Goal: Information Seeking & Learning: Check status

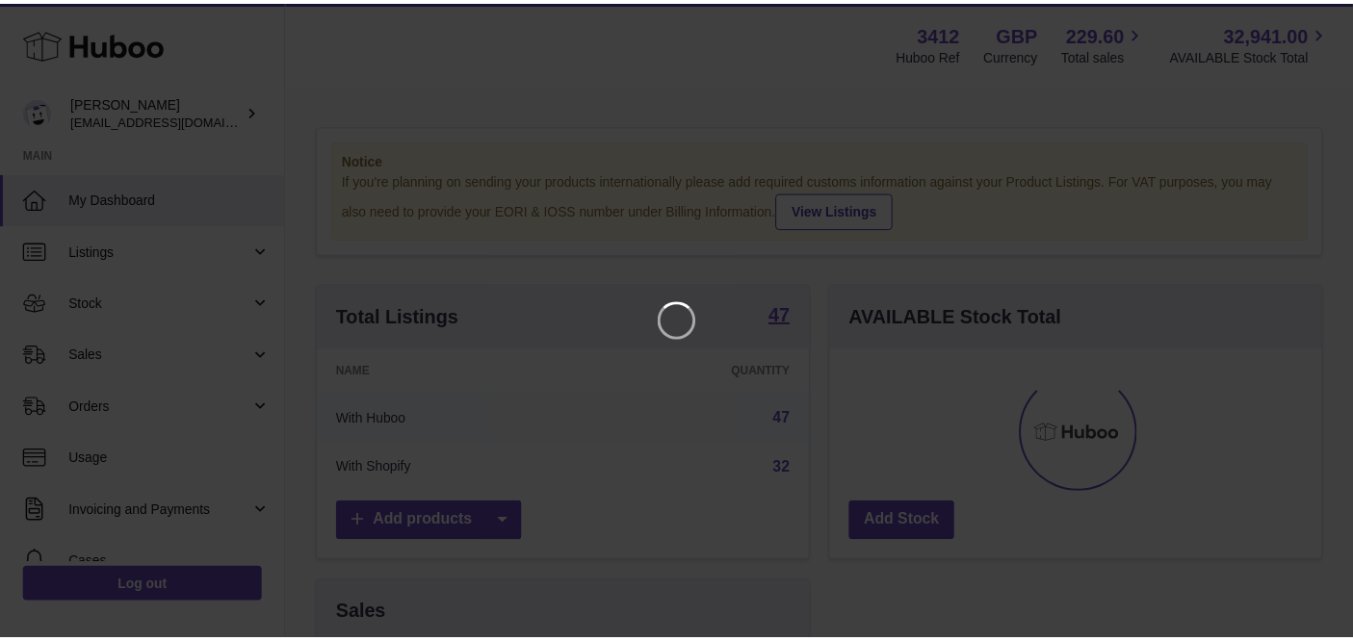
scroll to position [299, 499]
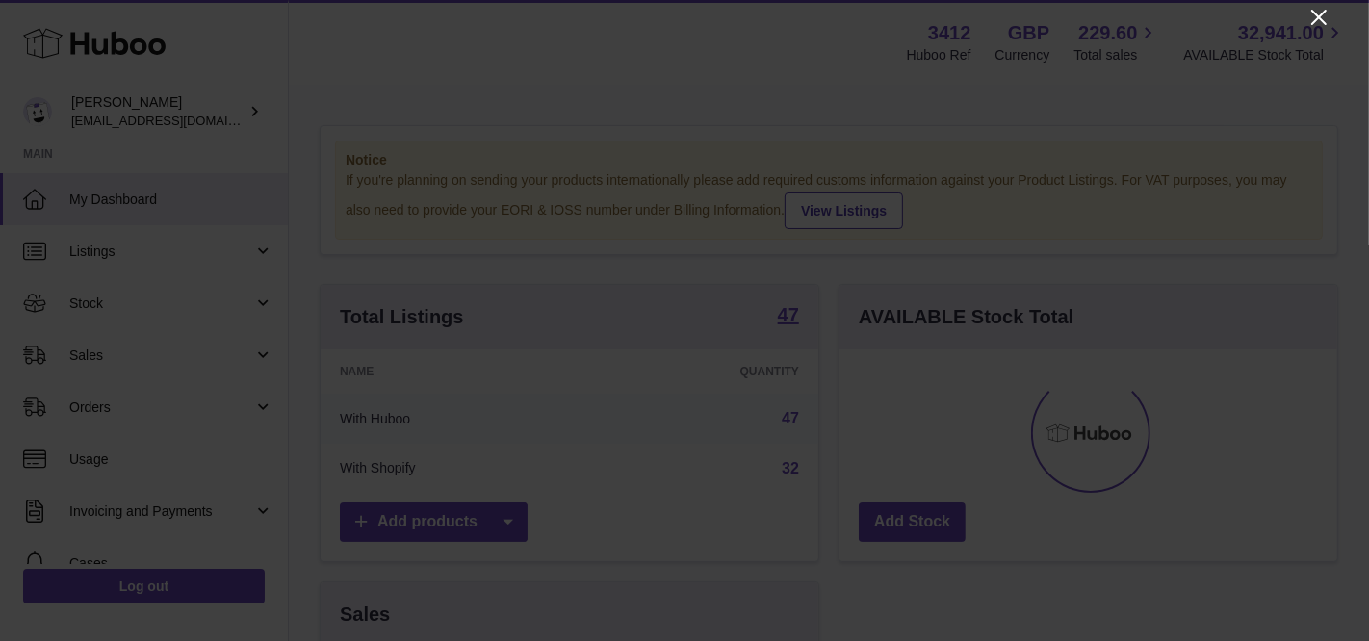
click at [1318, 18] on icon "Close" at bounding box center [1319, 17] width 15 height 15
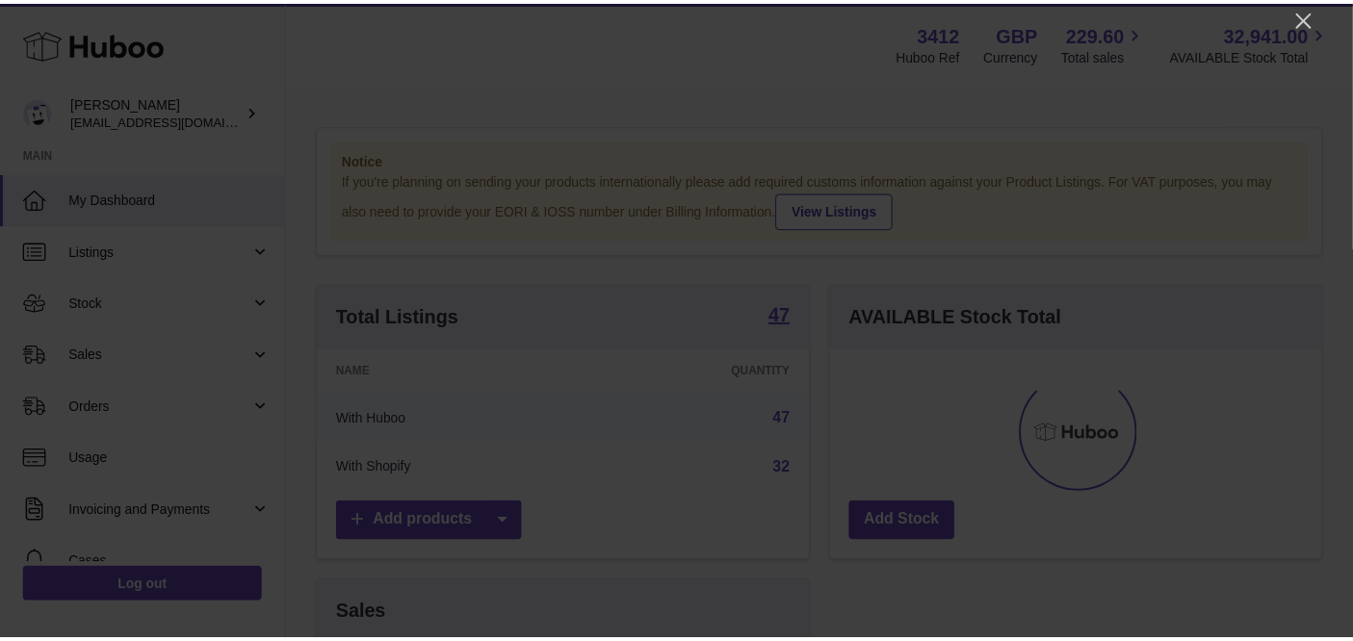
scroll to position [962698, 962509]
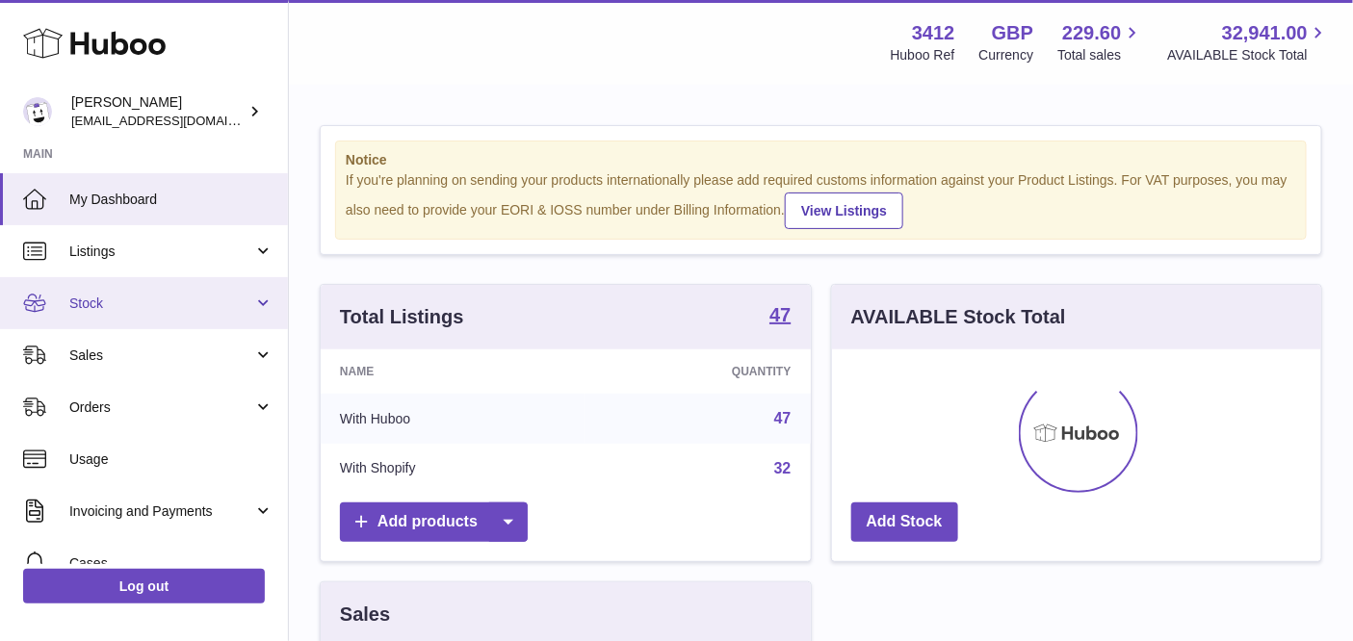
click at [171, 296] on span "Stock" at bounding box center [161, 304] width 184 height 18
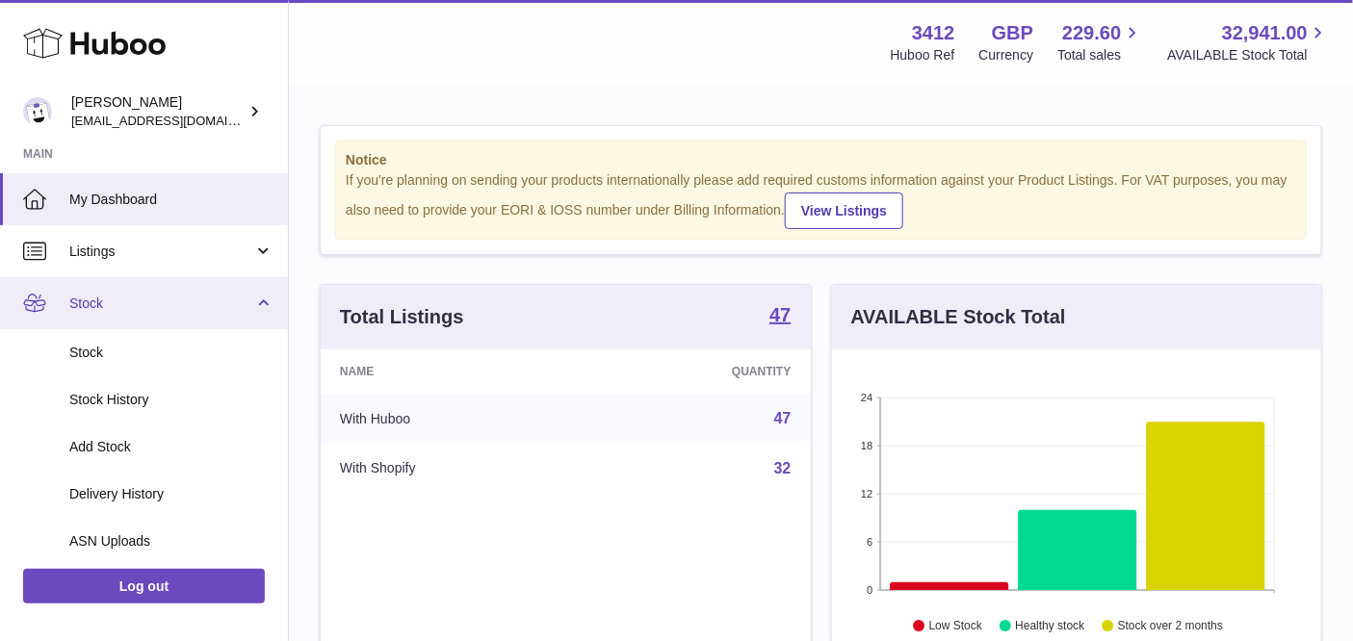
click at [174, 306] on span "Stock" at bounding box center [161, 304] width 184 height 18
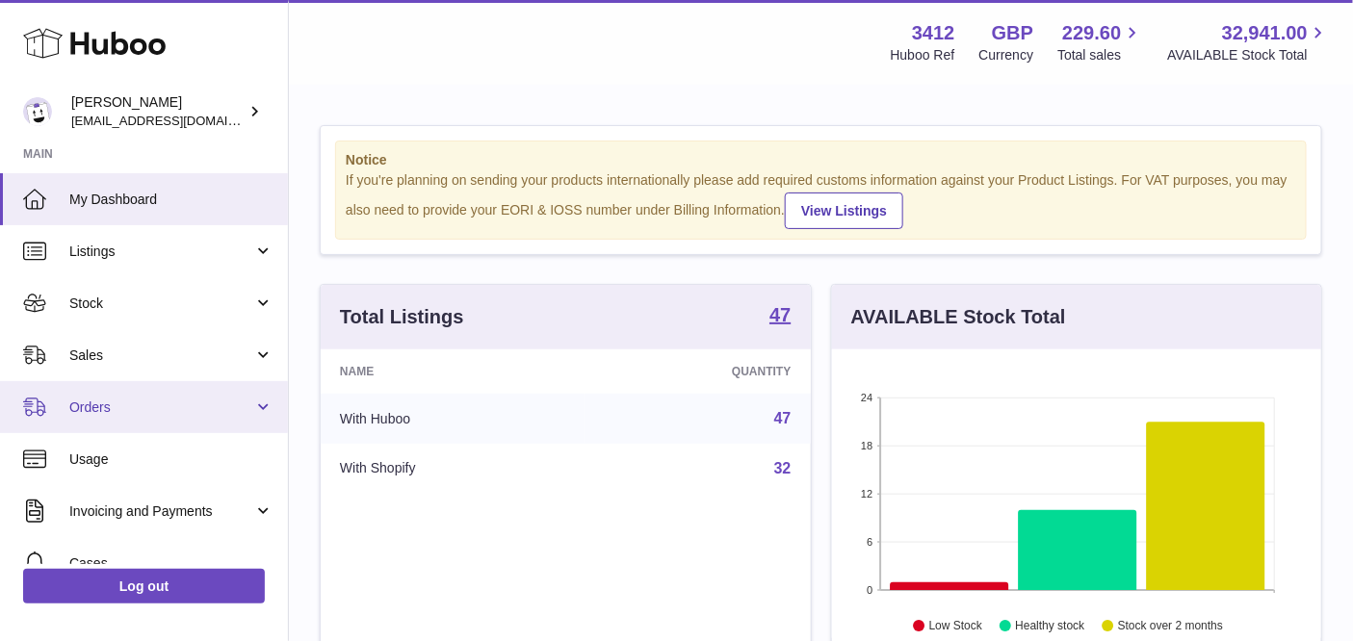
click at [176, 412] on span "Orders" at bounding box center [161, 408] width 184 height 18
click at [176, 409] on span "Orders" at bounding box center [161, 408] width 184 height 18
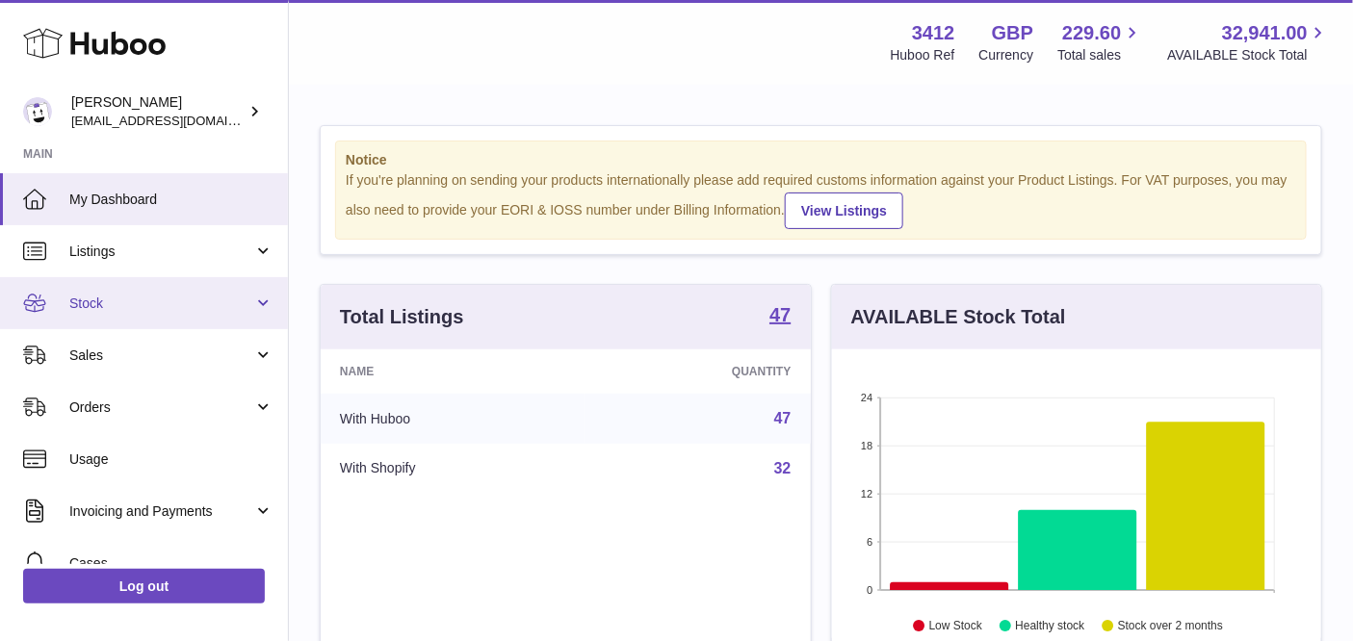
click at [197, 317] on link "Stock" at bounding box center [144, 303] width 288 height 52
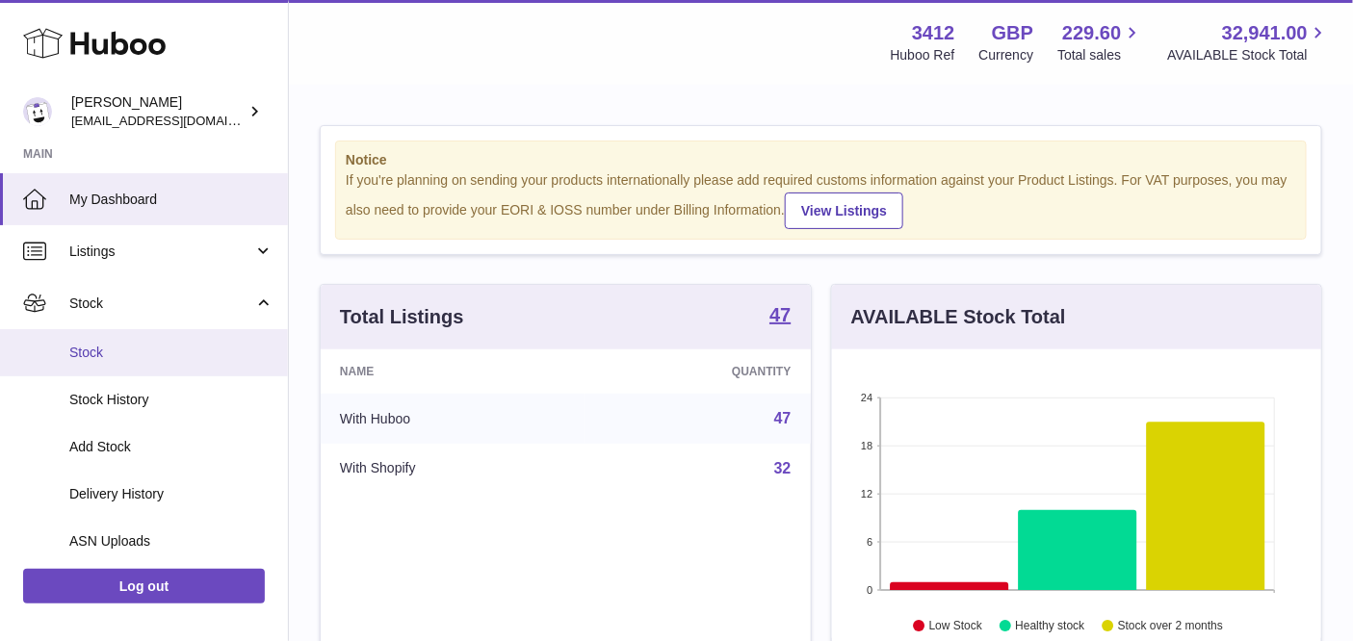
click at [167, 356] on span "Stock" at bounding box center [171, 353] width 204 height 18
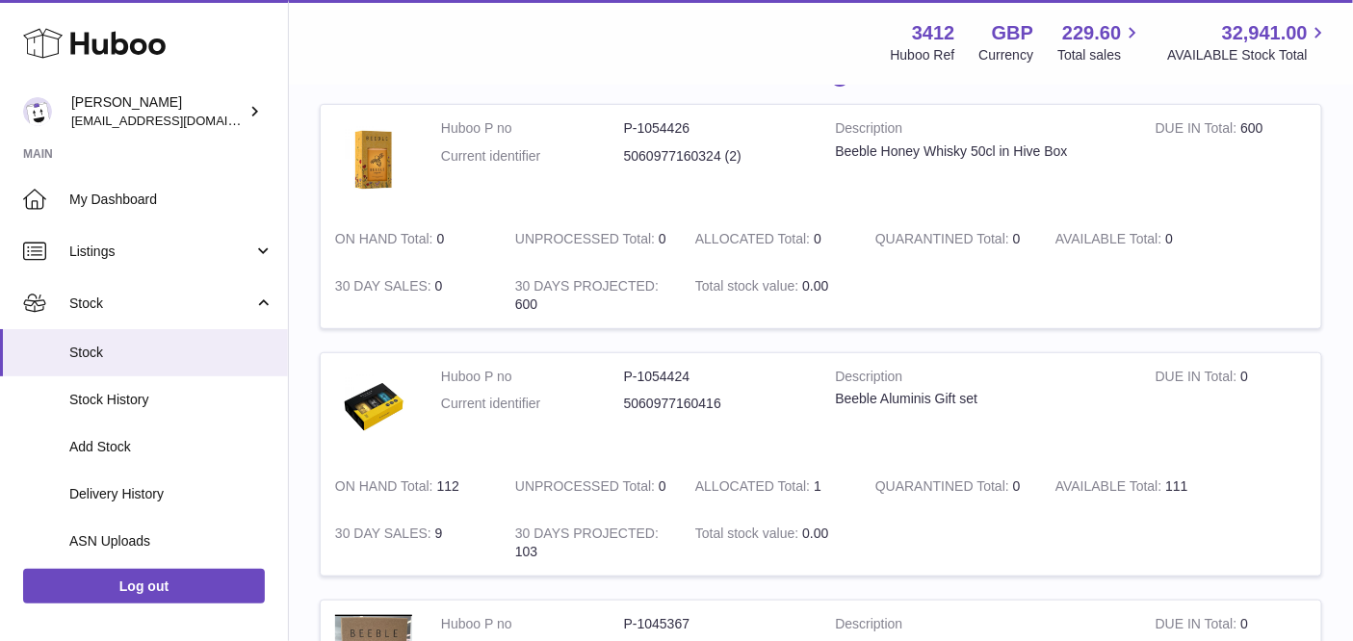
scroll to position [257, 0]
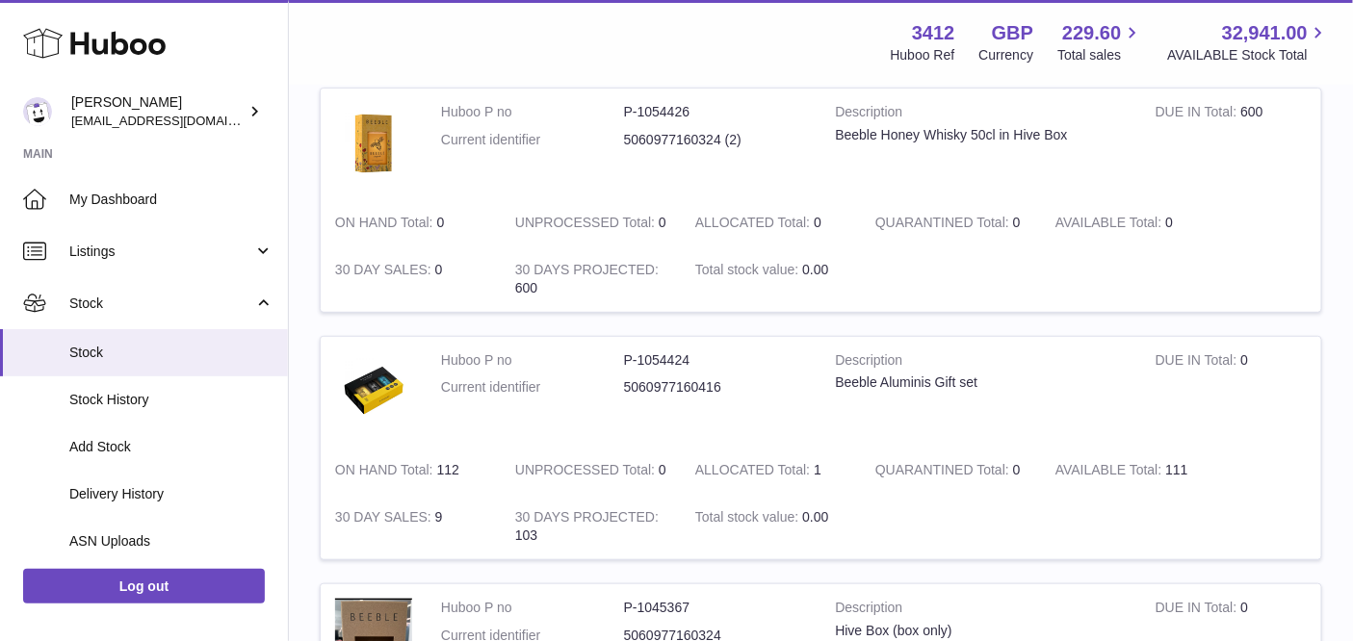
drag, startPoint x: 1190, startPoint y: 476, endPoint x: 1148, endPoint y: 476, distance: 42.4
click at [1149, 476] on td "AVAILABLE Total 111" at bounding box center [1131, 470] width 180 height 47
click at [894, 485] on td "QUARANTINED Total 0" at bounding box center [951, 470] width 180 height 47
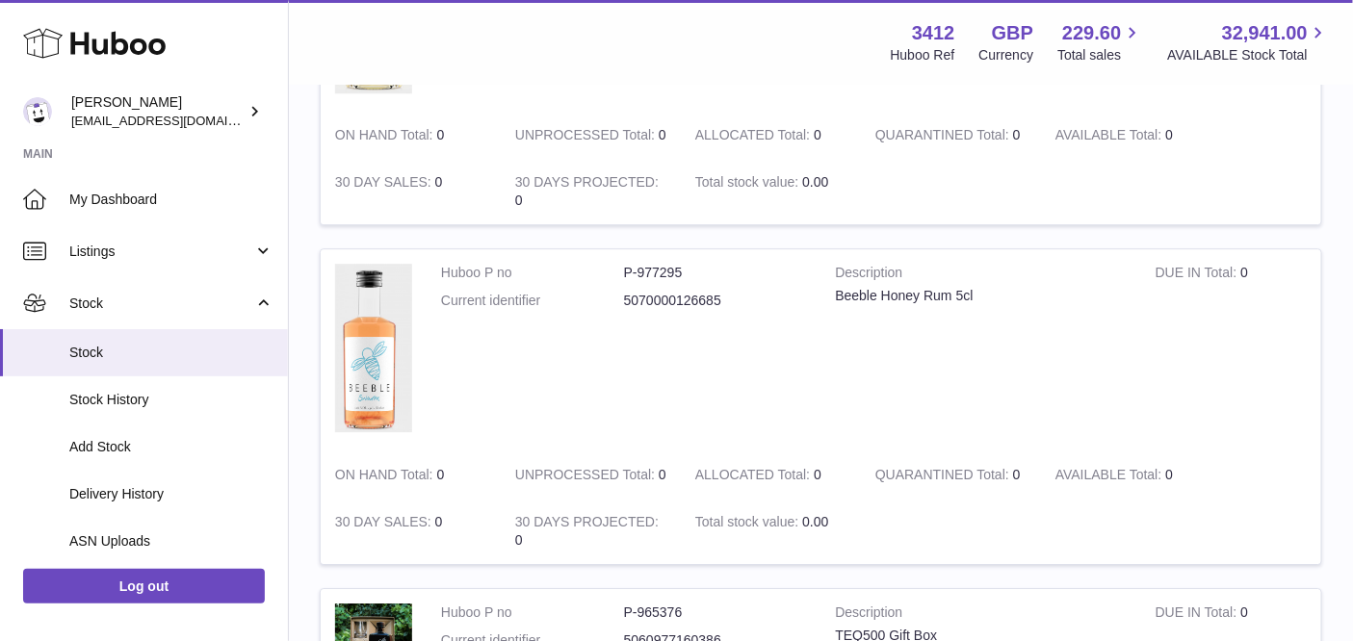
scroll to position [1205, 0]
